Goal: Task Accomplishment & Management: Manage account settings

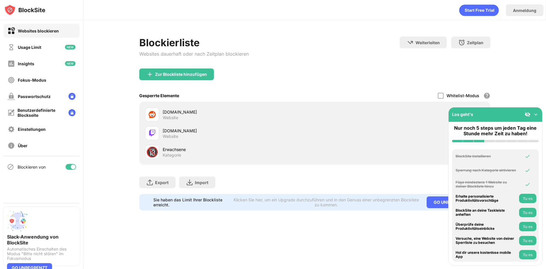
click at [534, 116] on img at bounding box center [536, 115] width 6 height 6
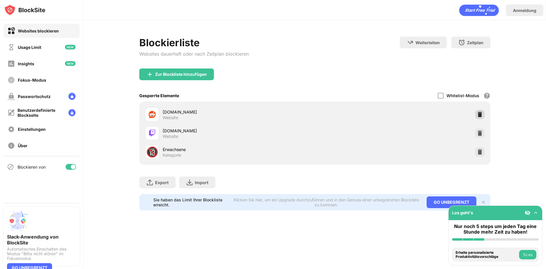
click at [477, 117] on img at bounding box center [480, 115] width 6 height 6
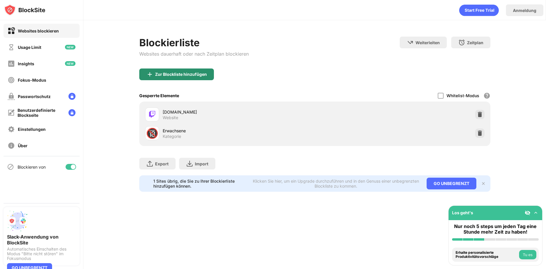
click at [185, 76] on div "Zur Blockliste hinzufügen" at bounding box center [181, 74] width 52 height 5
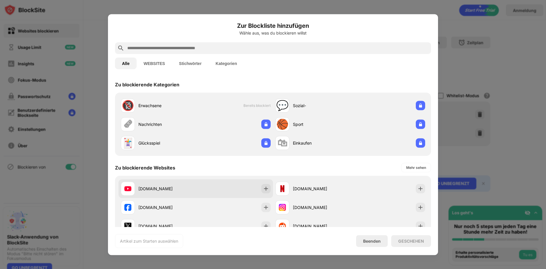
click at [238, 188] on div "youtube.com" at bounding box center [196, 188] width 155 height 19
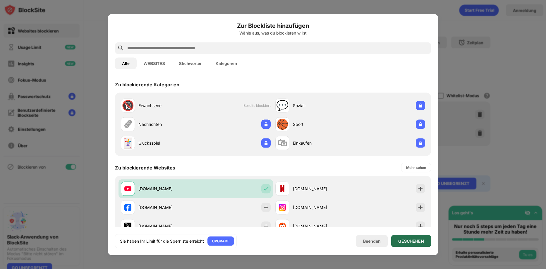
click at [410, 242] on div "GESCHEHEN" at bounding box center [411, 241] width 26 height 5
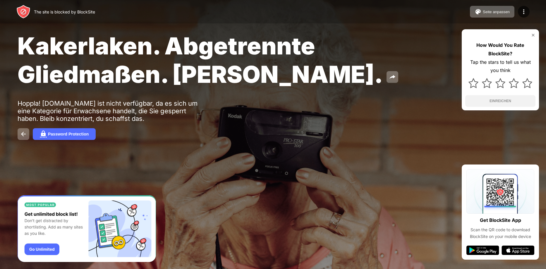
drag, startPoint x: 20, startPoint y: 43, endPoint x: 217, endPoint y: 111, distance: 209.2
click at [148, 53] on div "Kakerlaken. Abgetrennte Gliedmaßen. [PERSON_NAME]. Hoppla! [DOMAIN_NAME] ist ni…" at bounding box center [273, 86] width 546 height 172
